Goal: Task Accomplishment & Management: Manage account settings

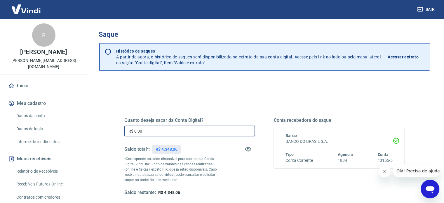
drag, startPoint x: 248, startPoint y: 128, endPoint x: 72, endPoint y: 132, distance: 175.7
click at [72, 132] on div "Sair R [PERSON_NAME] [PERSON_NAME][EMAIL_ADDRESS][DOMAIN_NAME] Início Meu cadas…" at bounding box center [222, 101] width 444 height 203
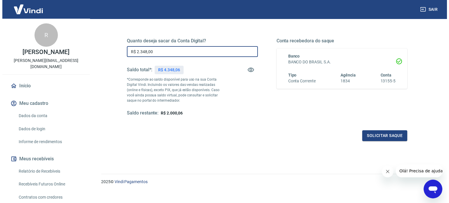
scroll to position [85, 0]
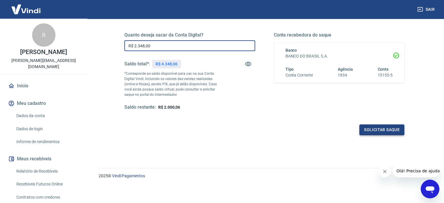
type input "R$ 2.348,00"
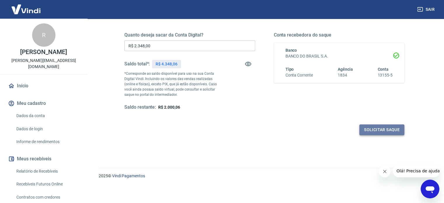
click at [377, 131] on button "Solicitar saque" at bounding box center [382, 129] width 45 height 11
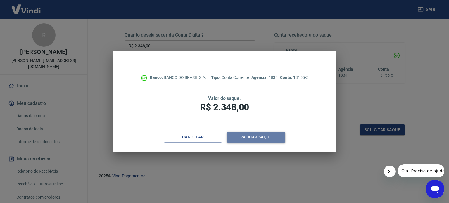
click at [255, 137] on button "Validar saque" at bounding box center [256, 137] width 58 height 11
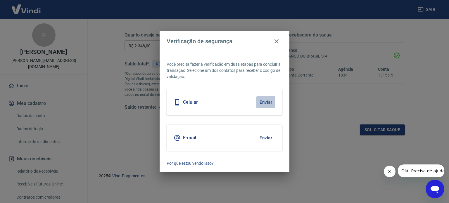
click at [265, 103] on button "Enviar" at bounding box center [265, 102] width 19 height 12
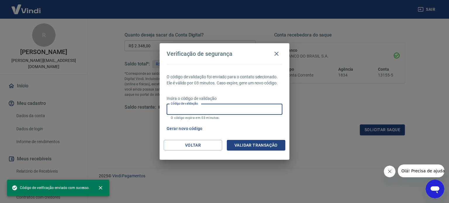
click at [264, 107] on input "Código de validação" at bounding box center [225, 109] width 116 height 11
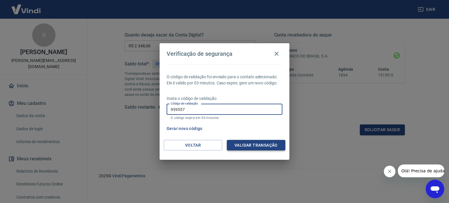
type input "959557"
click at [254, 144] on button "Validar transação" at bounding box center [256, 145] width 58 height 11
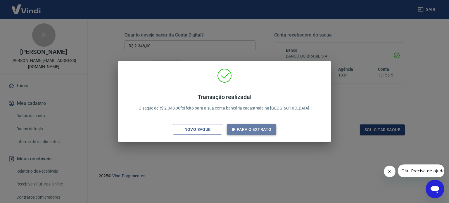
click at [262, 132] on button "Ir para o extrato" at bounding box center [251, 129] width 49 height 11
